Goal: Task Accomplishment & Management: Use online tool/utility

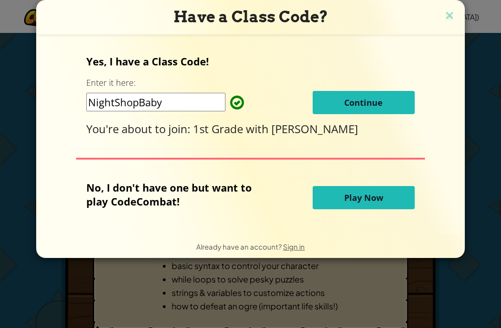
click at [448, 11] on img at bounding box center [450, 16] width 12 height 14
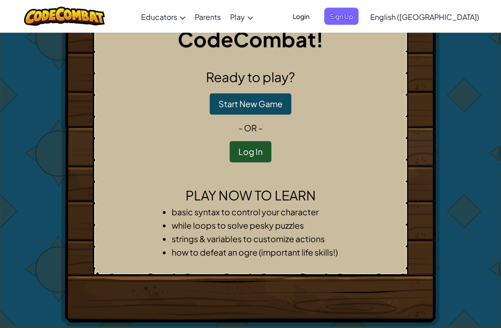
scroll to position [2, 0]
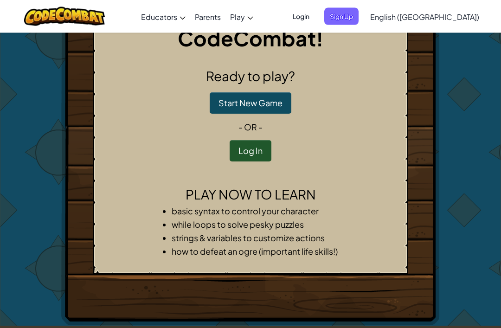
scroll to position [0, 0]
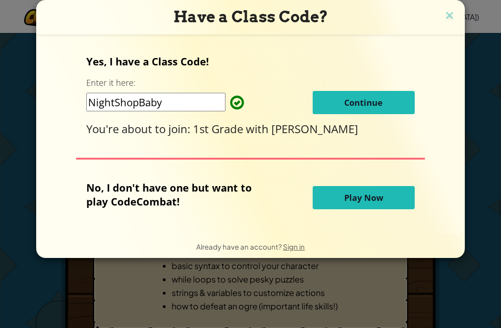
click at [451, 11] on img at bounding box center [450, 16] width 12 height 14
click at [453, 9] on img at bounding box center [450, 16] width 12 height 14
click at [449, 7] on div "Have a Class Code?" at bounding box center [250, 17] width 429 height 34
click at [451, 13] on img at bounding box center [450, 16] width 12 height 14
click at [379, 101] on span "Continue" at bounding box center [363, 102] width 39 height 11
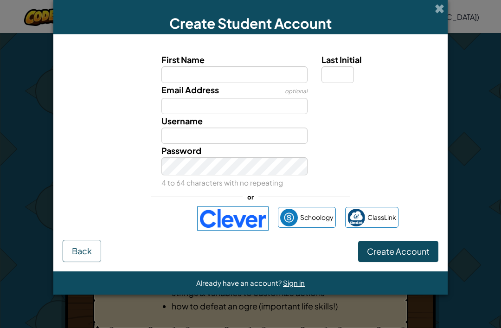
click at [239, 231] on img at bounding box center [232, 219] width 71 height 24
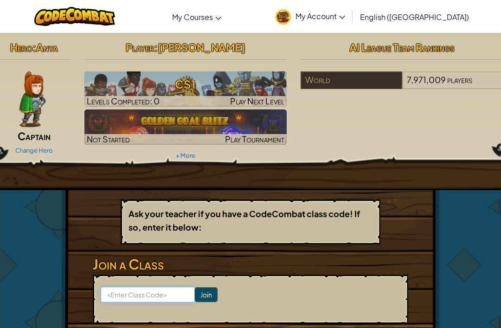
click at [154, 290] on input at bounding box center [148, 295] width 94 height 16
type input "Nighyshobaby"
click at [199, 294] on input "Join" at bounding box center [206, 294] width 23 height 15
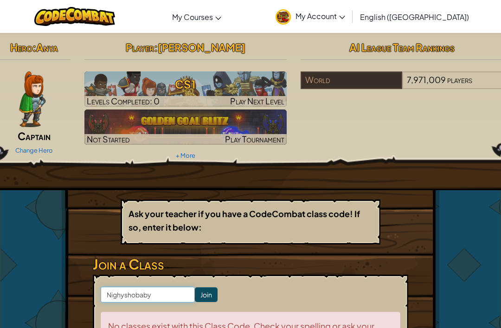
click at [167, 294] on input "Nighyshobaby" at bounding box center [148, 295] width 94 height 16
type input "Nightshopbaby"
click at [196, 295] on input "Join" at bounding box center [206, 294] width 23 height 15
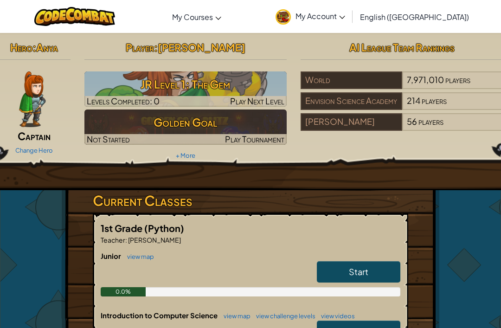
click at [215, 95] on img at bounding box center [185, 88] width 203 height 35
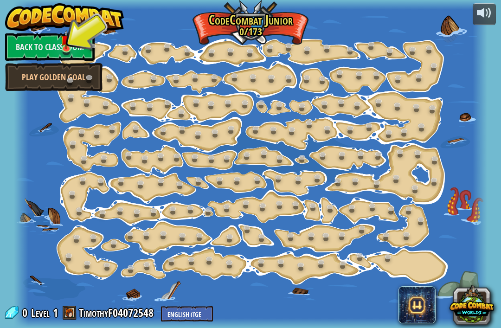
click at [74, 40] on link "Back to Classroom" at bounding box center [50, 47] width 90 height 28
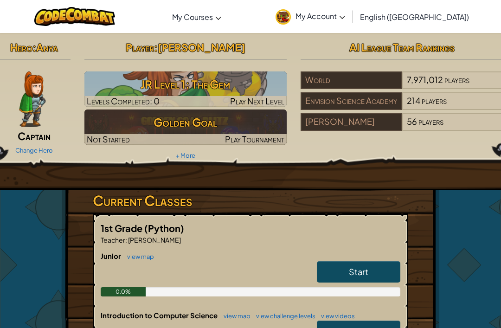
click at [209, 91] on h3 "JR Level 1: The Gem" at bounding box center [185, 84] width 203 height 21
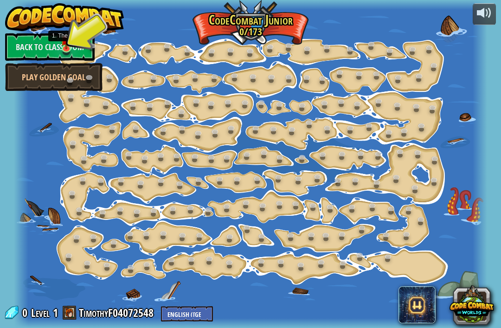
click at [65, 45] on img at bounding box center [66, 39] width 11 height 19
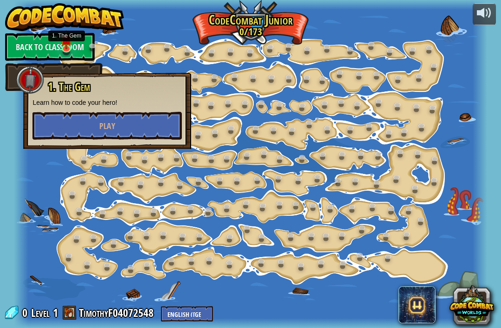
click at [131, 123] on button "Play" at bounding box center [106, 126] width 149 height 28
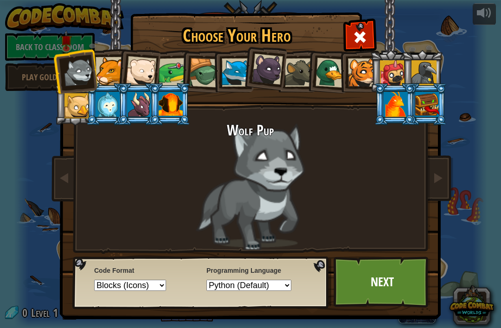
click at [393, 70] on div at bounding box center [392, 72] width 25 height 25
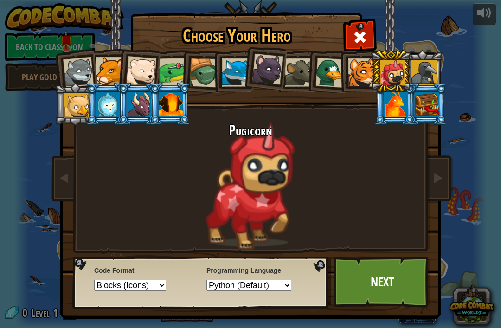
click at [426, 63] on div at bounding box center [424, 72] width 25 height 25
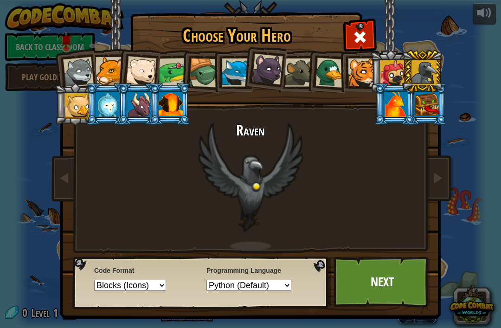
click at [331, 62] on div at bounding box center [331, 73] width 30 height 30
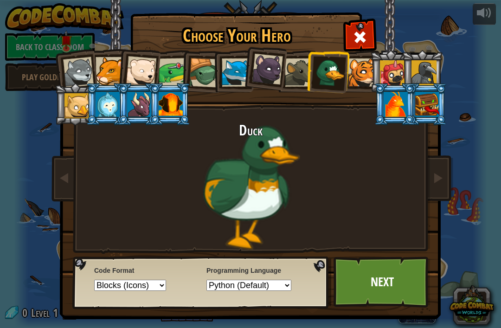
click at [357, 66] on div at bounding box center [362, 72] width 28 height 28
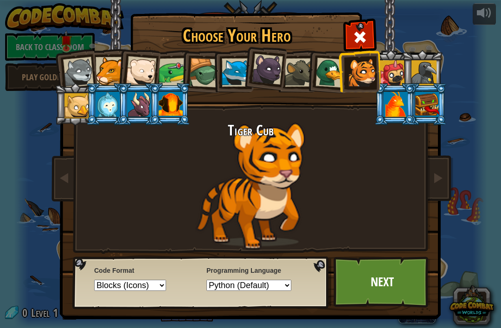
click at [307, 63] on div at bounding box center [299, 72] width 28 height 28
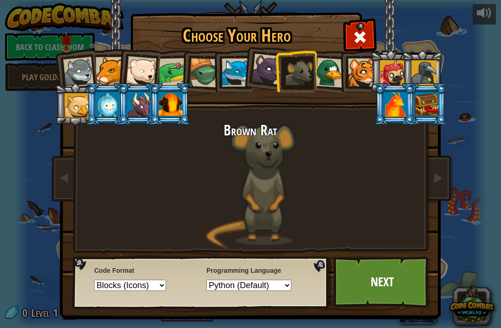
click at [273, 62] on div at bounding box center [267, 69] width 31 height 31
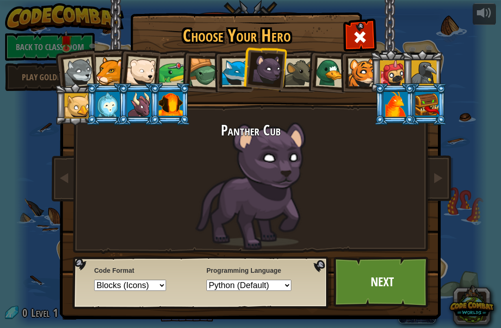
click at [237, 69] on div at bounding box center [236, 72] width 28 height 28
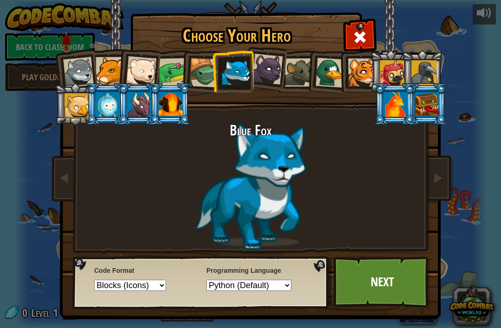
click at [198, 74] on div at bounding box center [204, 73] width 30 height 30
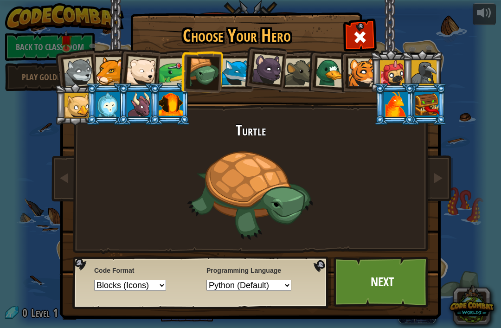
click at [81, 103] on div at bounding box center [77, 105] width 25 height 25
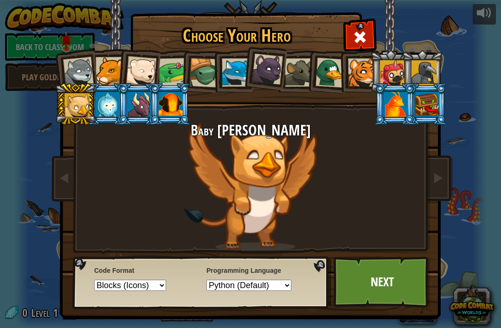
click at [104, 114] on div at bounding box center [108, 104] width 24 height 25
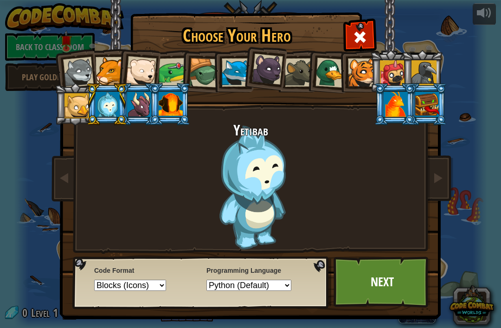
click at [133, 110] on div at bounding box center [139, 104] width 24 height 25
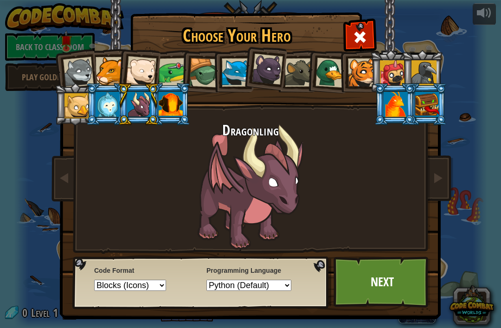
click at [178, 104] on div at bounding box center [171, 104] width 24 height 25
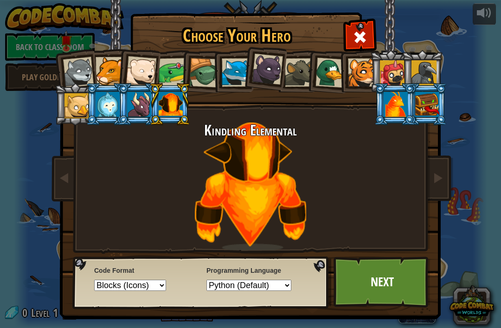
click at [133, 103] on div at bounding box center [139, 104] width 24 height 25
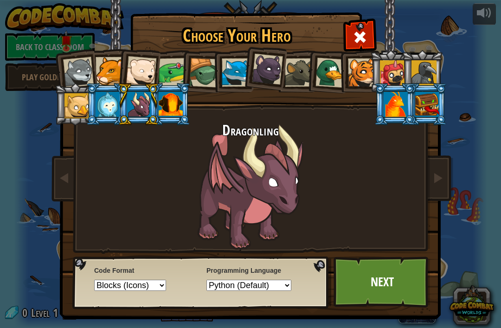
click at [108, 108] on div at bounding box center [108, 104] width 24 height 25
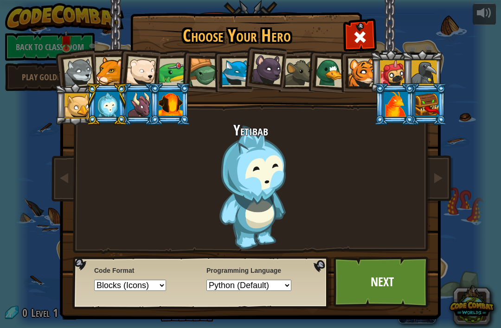
click at [203, 65] on div at bounding box center [204, 73] width 30 height 30
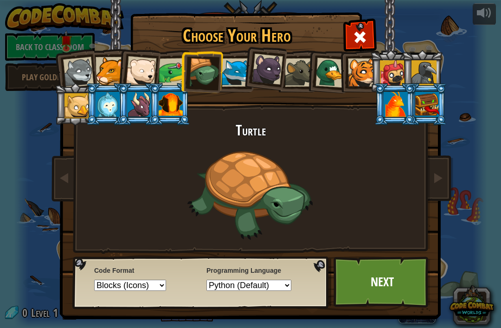
click at [175, 70] on div at bounding box center [173, 72] width 29 height 29
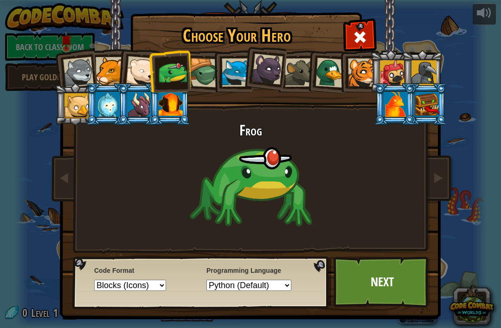
click at [107, 98] on div at bounding box center [108, 104] width 24 height 25
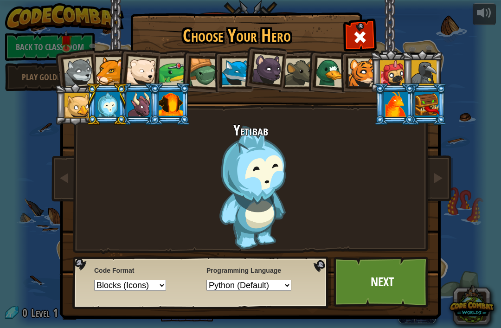
click at [374, 288] on link "Next" at bounding box center [382, 282] width 97 height 51
